Goal: Task Accomplishment & Management: Complete application form

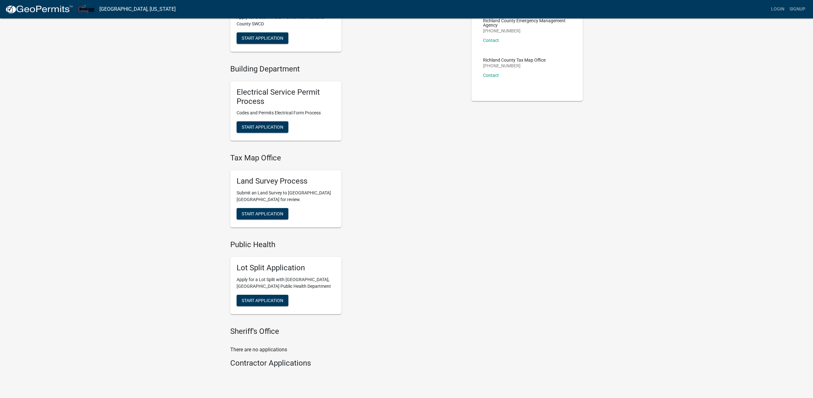
scroll to position [186, 0]
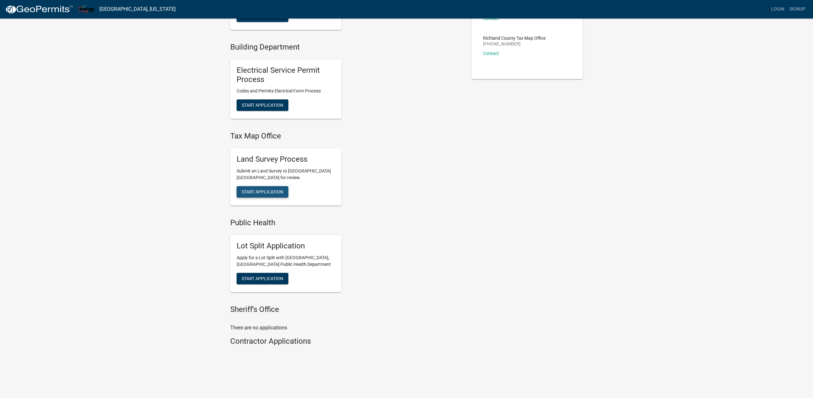
click at [262, 192] on span "Start Application" at bounding box center [263, 191] width 42 height 5
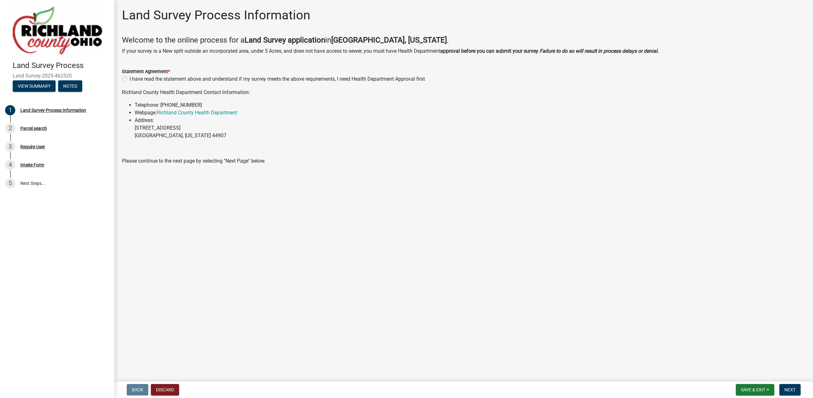
click at [130, 79] on label "I have read the statement above and understand if my survey meets the above req…" at bounding box center [277, 79] width 295 height 8
click at [130, 79] on input "I have read the statement above and understand if my survey meets the above req…" at bounding box center [132, 77] width 4 height 4
radio input "true"
click at [787, 388] on span "Next" at bounding box center [790, 389] width 11 height 5
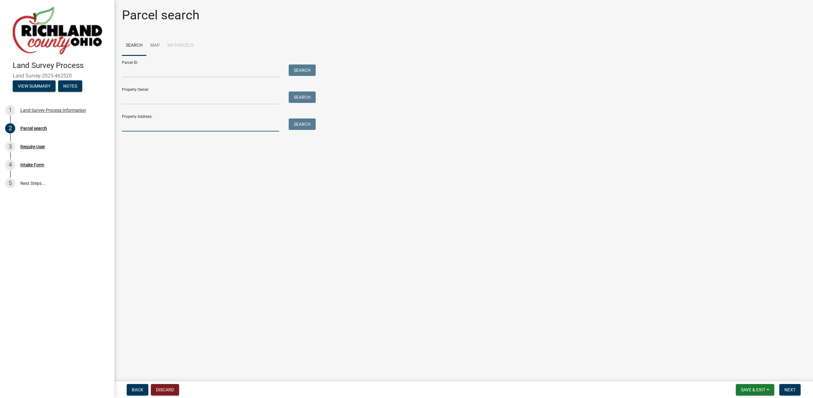
click at [163, 128] on input "Property Address:" at bounding box center [200, 124] width 157 height 13
type input "6483 clever"
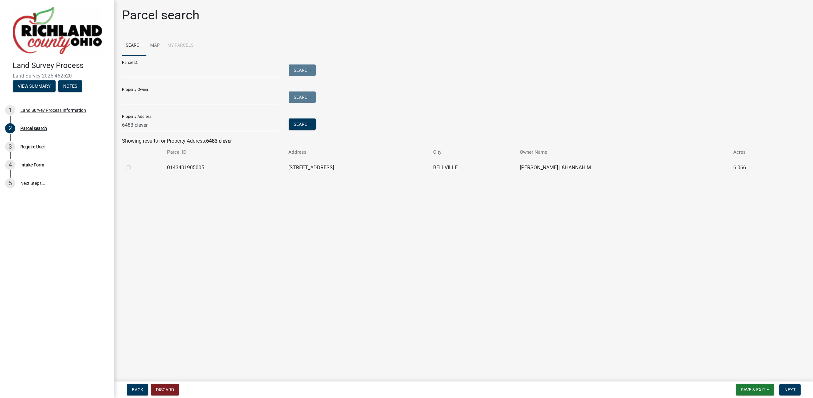
click at [133, 164] on label at bounding box center [133, 164] width 0 height 0
click at [133, 168] on input "radio" at bounding box center [135, 166] width 4 height 4
radio input "true"
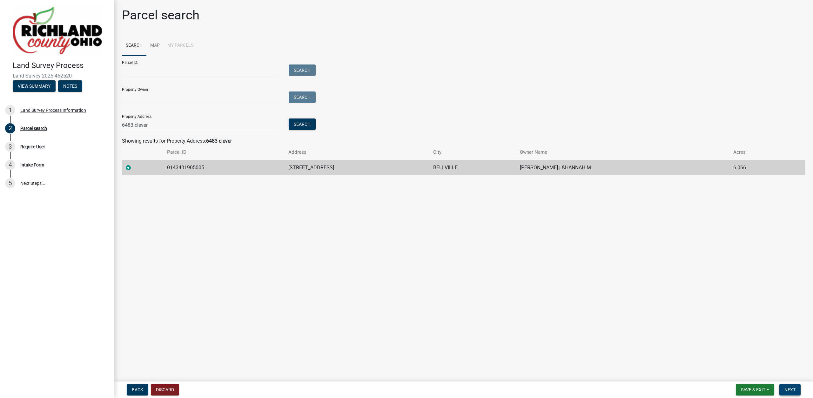
click at [788, 388] on span "Next" at bounding box center [790, 389] width 11 height 5
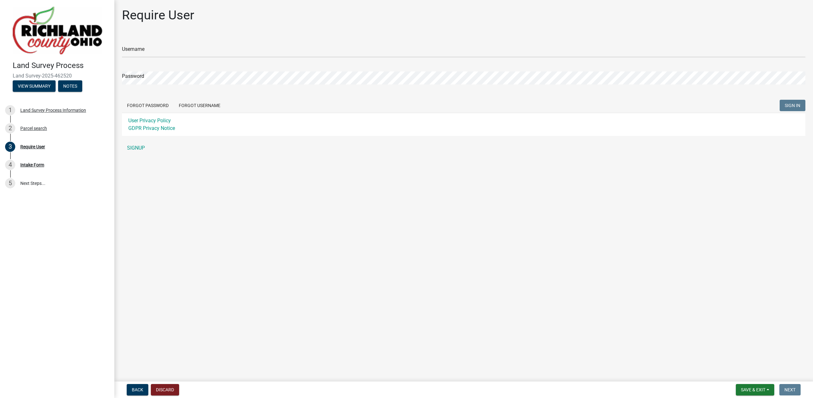
type input "nramsey"
click at [786, 106] on span "SIGN IN" at bounding box center [793, 105] width 16 height 5
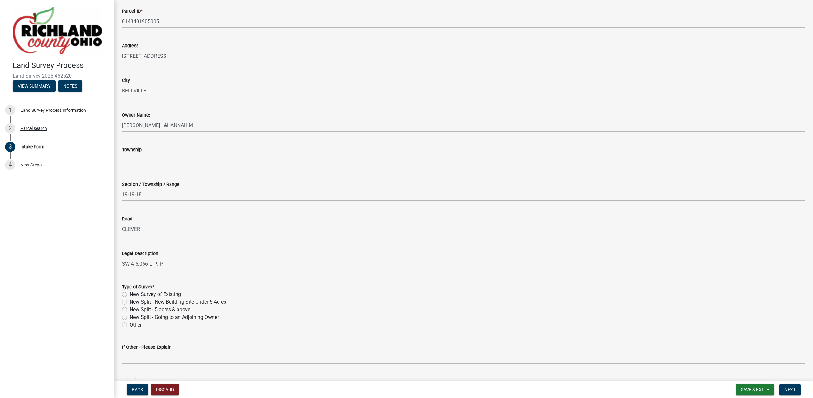
scroll to position [72, 0]
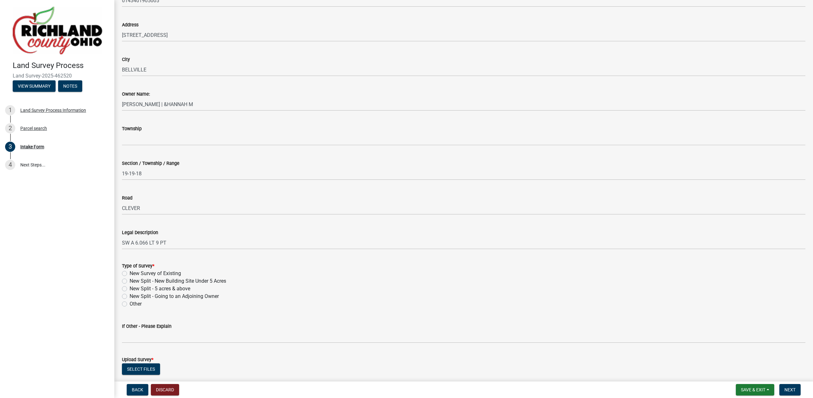
click at [164, 297] on label "New Split - Going to an Adjoining Owner" at bounding box center [174, 297] width 89 height 8
click at [134, 297] on input "New Split - Going to an Adjoining Owner" at bounding box center [132, 295] width 4 height 4
radio input "true"
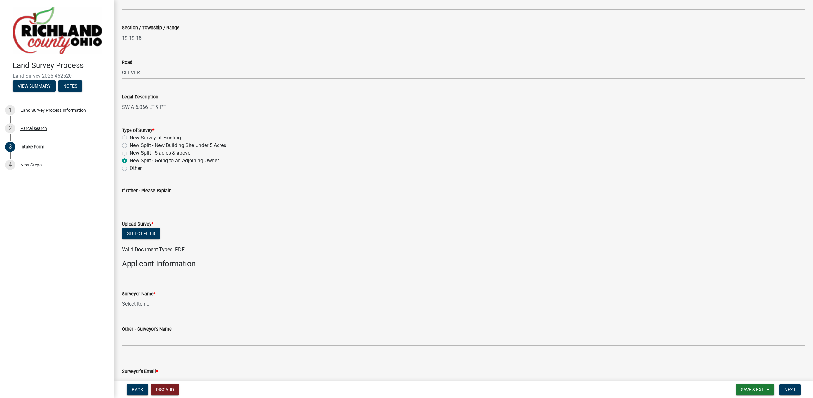
scroll to position [253, 0]
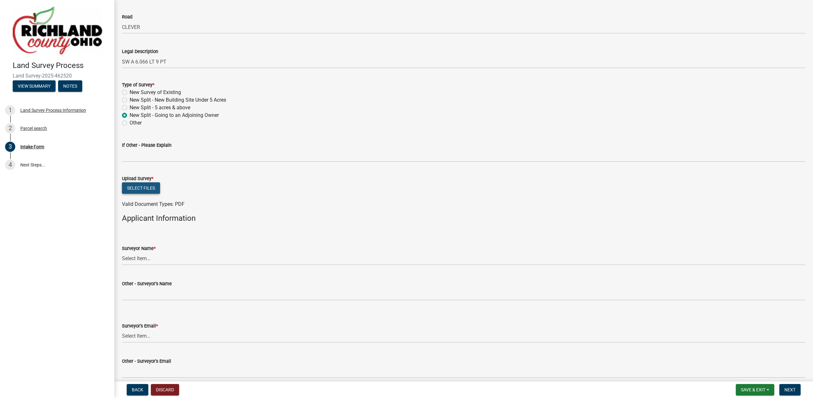
click at [140, 189] on button "Select files" at bounding box center [141, 187] width 38 height 11
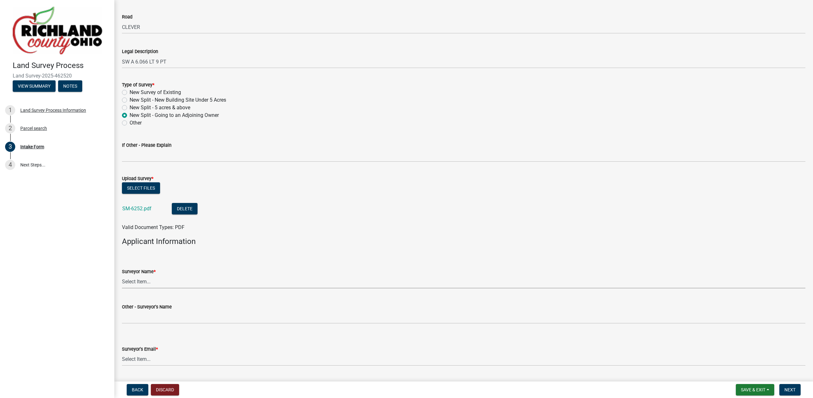
click at [122, 275] on select "Select Item... [PERSON_NAME], [PERSON_NAME], [PERSON_NAME], [PERSON_NAME], [PER…" at bounding box center [464, 281] width 684 height 13
click option "[PERSON_NAME]" at bounding box center [0, 0] width 0 height 0
select select "df139baa-c9dd-46a0-9de6-e37622936459"
click at [157, 224] on div "Valid Document Types: PDF" at bounding box center [463, 228] width 693 height 8
click at [122, 353] on select "Select Item... [EMAIL_ADDRESS][DOMAIN_NAME] [EMAIL_ADDRESS][DOMAIN_NAME] [EMAIL…" at bounding box center [464, 359] width 684 height 13
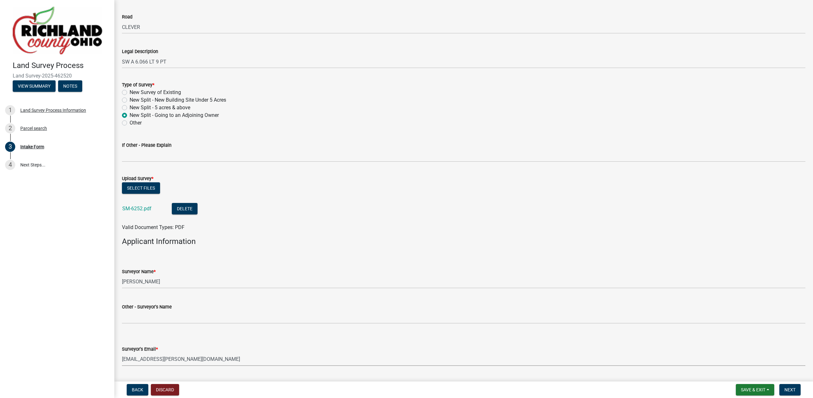
click option "[EMAIL_ADDRESS][PERSON_NAME][DOMAIN_NAME]" at bounding box center [0, 0] width 0 height 0
select select "4dbc78f8-37a7-4574-bd6a-c6ff1eaed890"
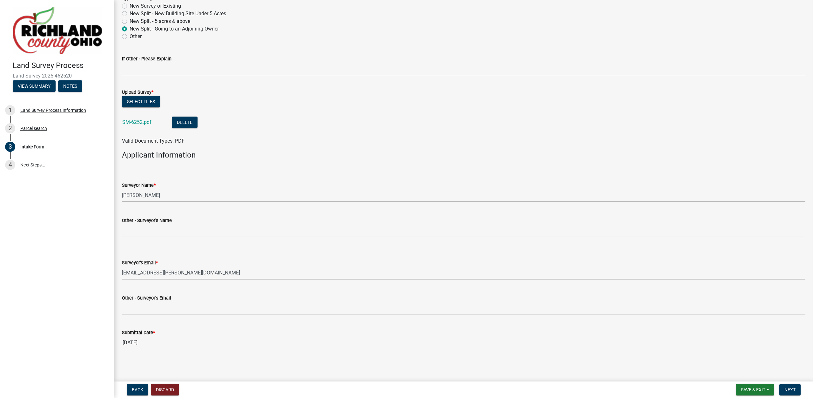
scroll to position [86, 0]
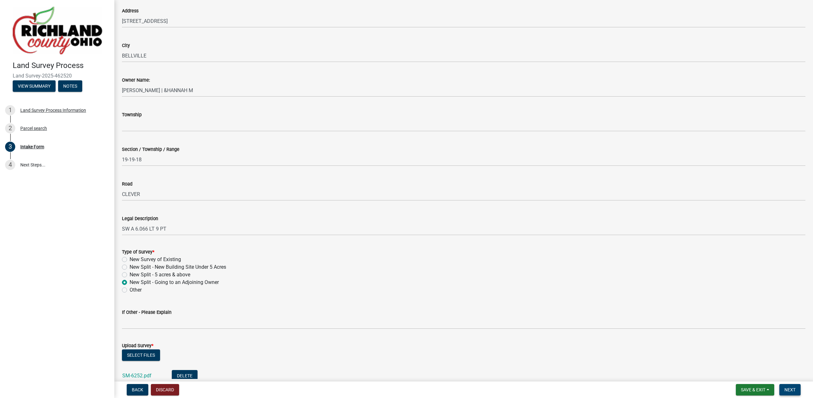
click at [794, 392] on span "Next" at bounding box center [790, 389] width 11 height 5
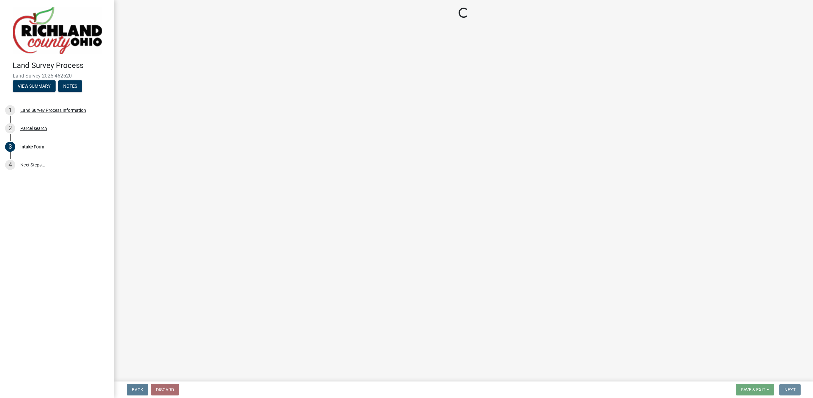
scroll to position [0, 0]
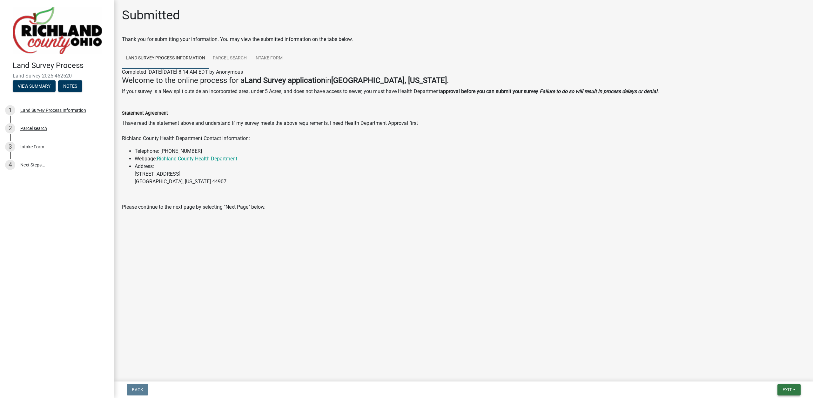
click at [788, 388] on span "Exit" at bounding box center [787, 389] width 9 height 5
click at [779, 375] on button "Save & Exit" at bounding box center [775, 373] width 51 height 15
